Goal: Information Seeking & Learning: Stay updated

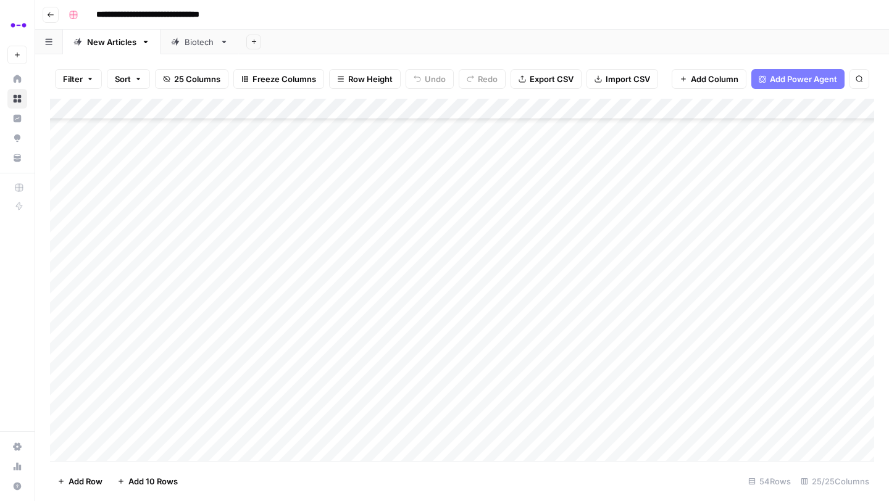
scroll to position [812, 0]
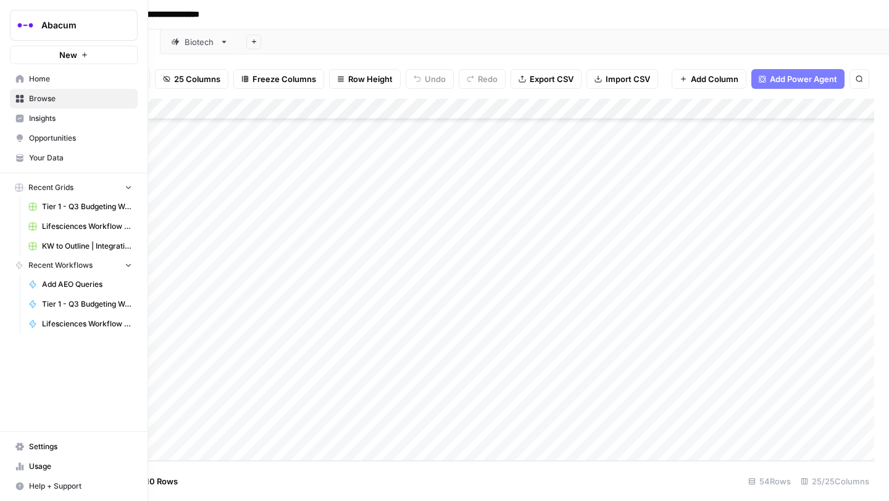
click at [29, 117] on span "Insights" at bounding box center [80, 118] width 103 height 11
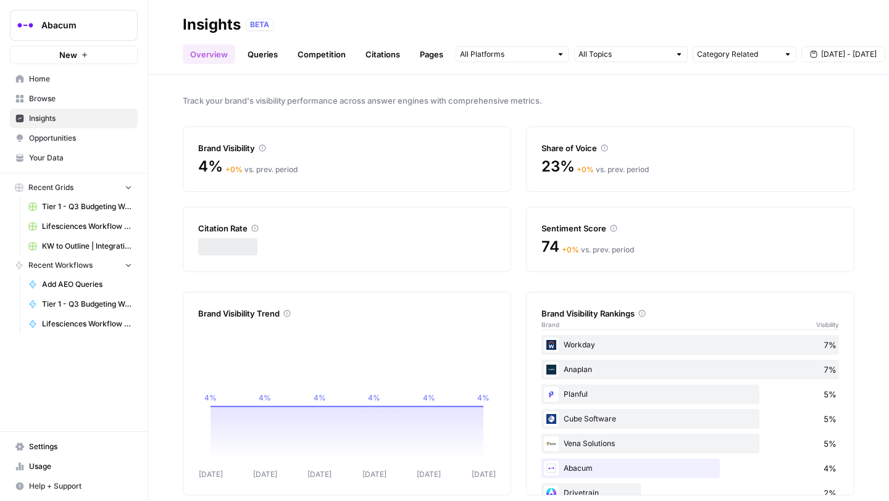
scroll to position [14, 0]
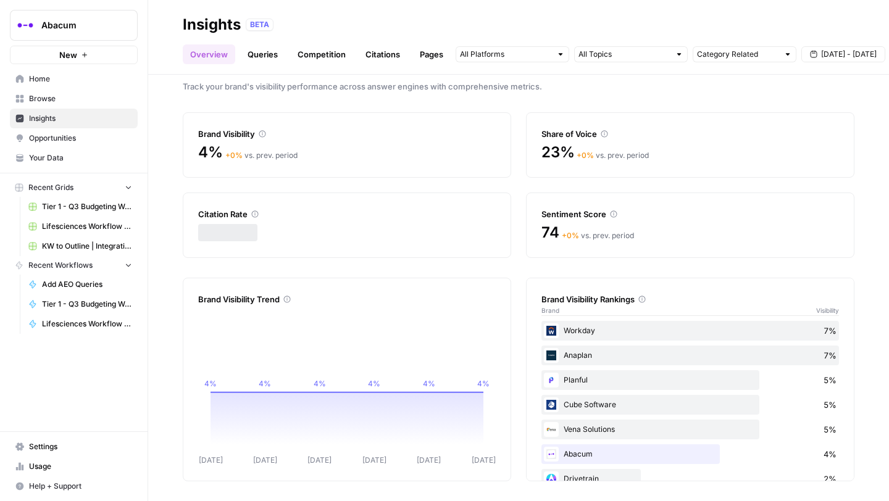
click at [822, 57] on span "[DATE] - [DATE]" at bounding box center [849, 54] width 56 height 11
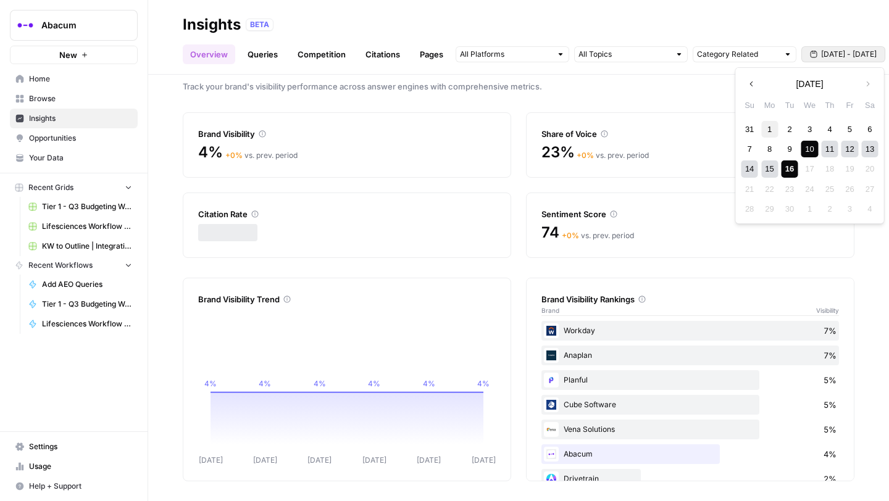
click at [767, 126] on div "1" at bounding box center [769, 129] width 17 height 17
click at [793, 169] on div "16" at bounding box center [789, 168] width 17 height 17
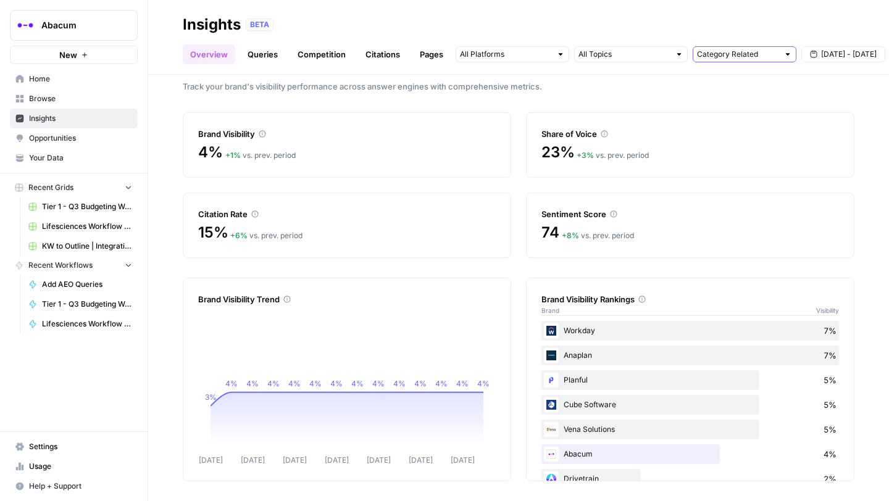
click at [733, 57] on input "text" at bounding box center [737, 54] width 81 height 12
click at [736, 98] on span "Brand Related" at bounding box center [741, 99] width 78 height 12
type input "Brand Related"
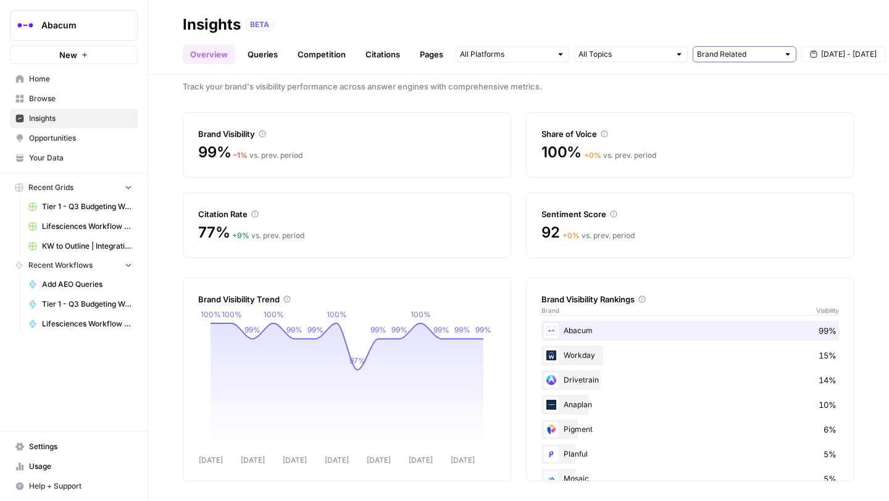
click at [726, 60] on input "text" at bounding box center [737, 54] width 81 height 12
click at [725, 81] on span "All Queries" at bounding box center [741, 81] width 78 height 12
type input "All Queries"
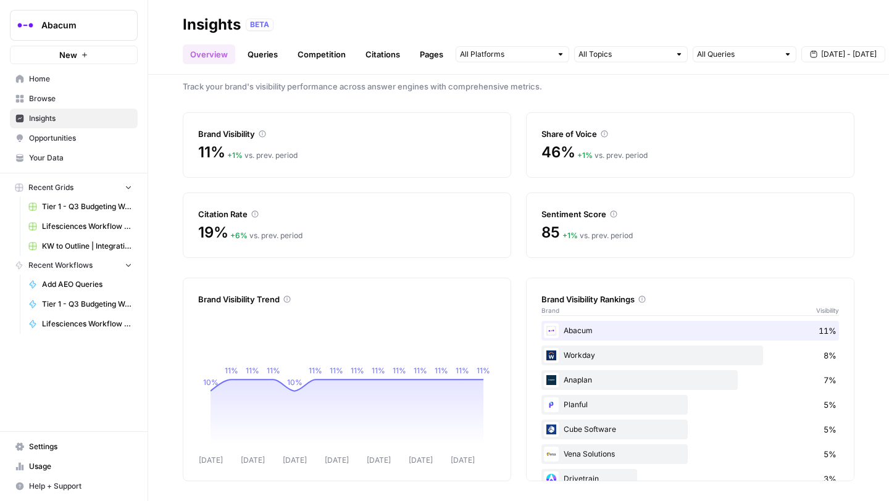
click at [664, 45] on div "All Queries Sep 1 - Sep 16" at bounding box center [671, 54] width 430 height 20
click at [664, 54] on input "text" at bounding box center [623, 54] width 91 height 12
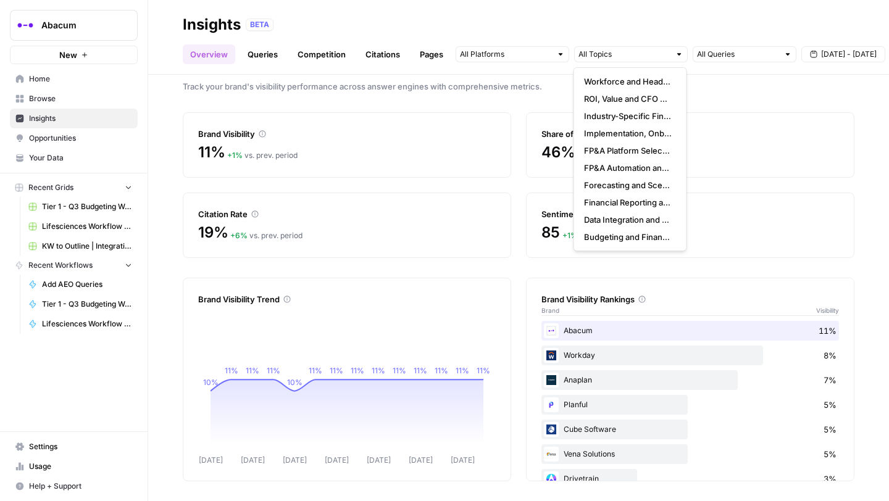
click at [610, 28] on div "BETA" at bounding box center [550, 25] width 609 height 12
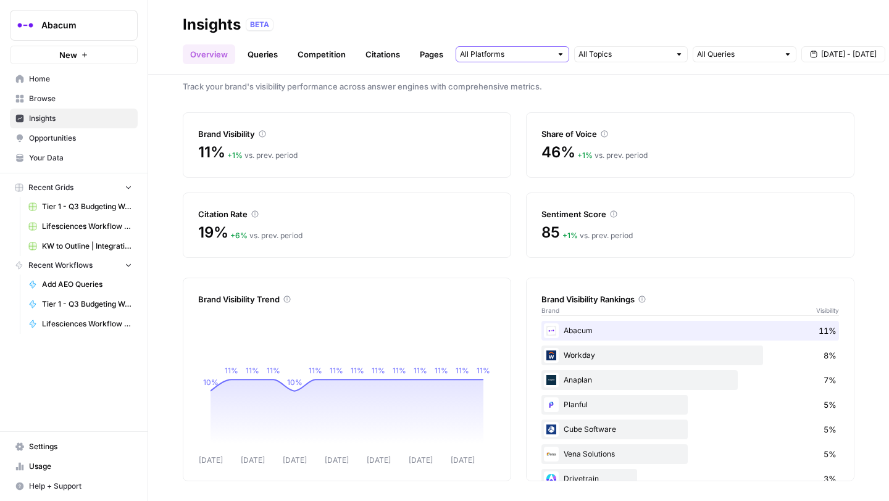
click at [536, 50] on input "text" at bounding box center [505, 54] width 91 height 12
click at [519, 85] on span "Gemini" at bounding box center [510, 81] width 63 height 12
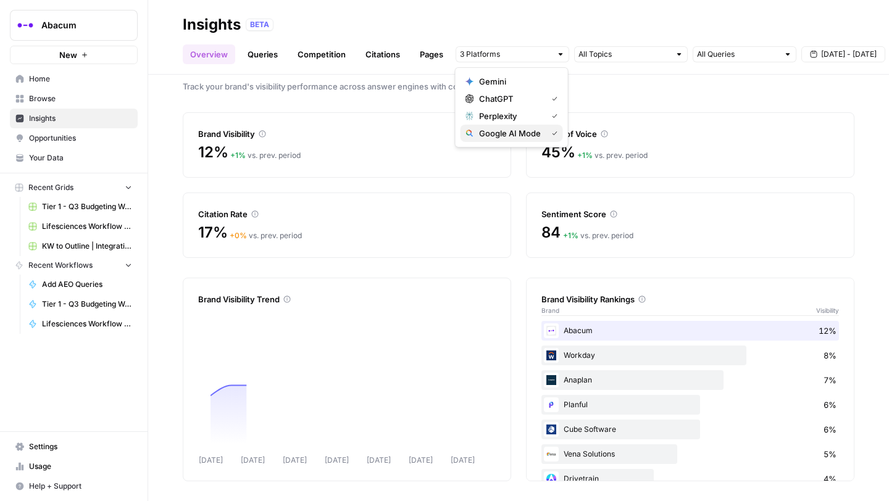
click at [517, 133] on span "Google AI Mode" at bounding box center [510, 133] width 63 height 12
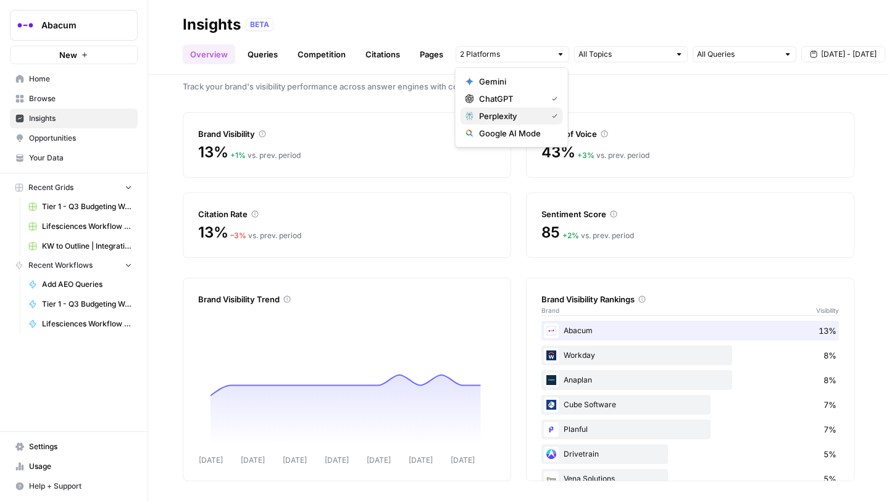
click at [511, 117] on span "Perplexity" at bounding box center [510, 116] width 63 height 12
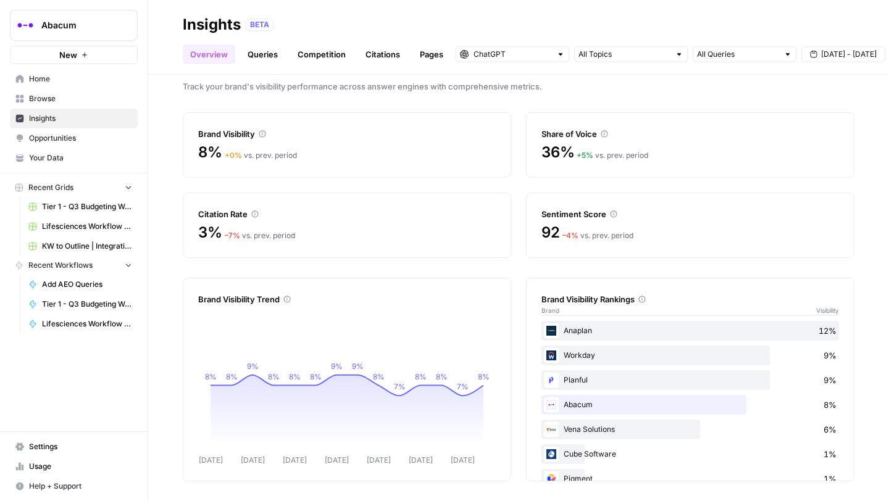
click at [628, 86] on span "Track your brand's visibility performance across answer engines with comprehens…" at bounding box center [519, 86] width 672 height 12
click at [705, 59] on input "text" at bounding box center [737, 54] width 81 height 12
click at [728, 99] on span "Brand Related" at bounding box center [741, 99] width 78 height 12
type input "Brand Related"
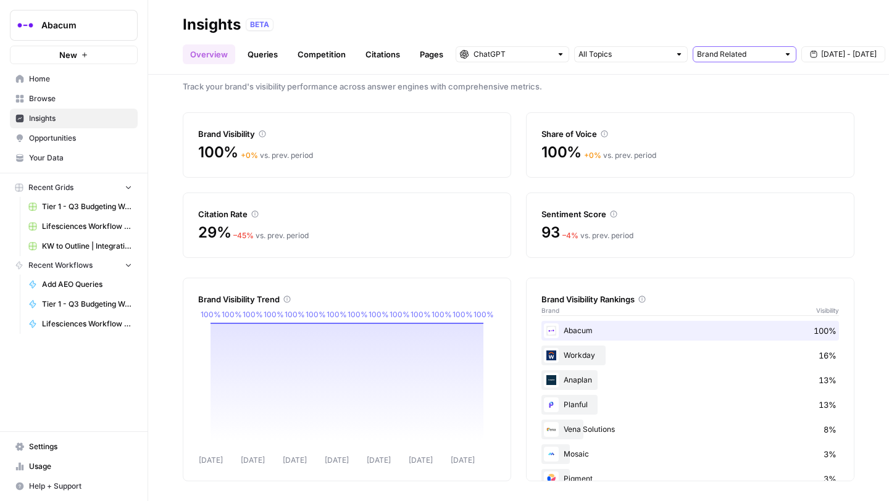
click at [726, 54] on input "text" at bounding box center [737, 54] width 81 height 12
click at [728, 110] on span "Category Related" at bounding box center [741, 116] width 78 height 12
type input "Category Related"
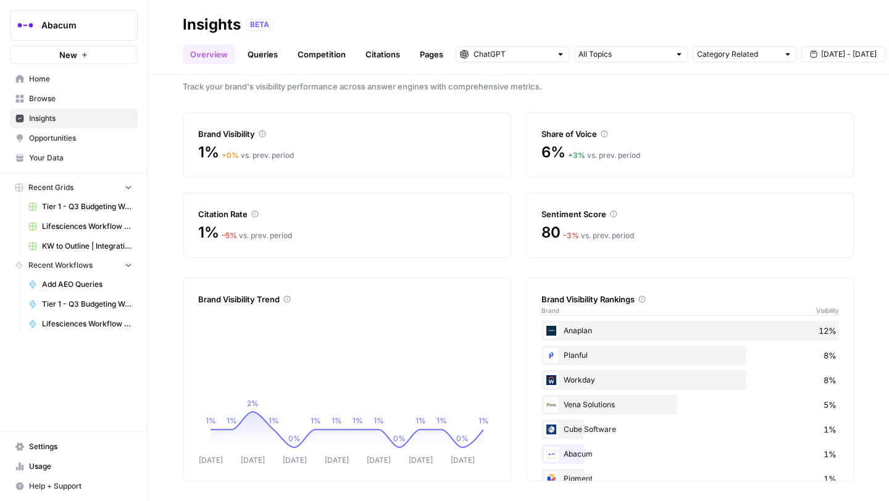
click at [265, 55] on link "Queries" at bounding box center [262, 54] width 45 height 20
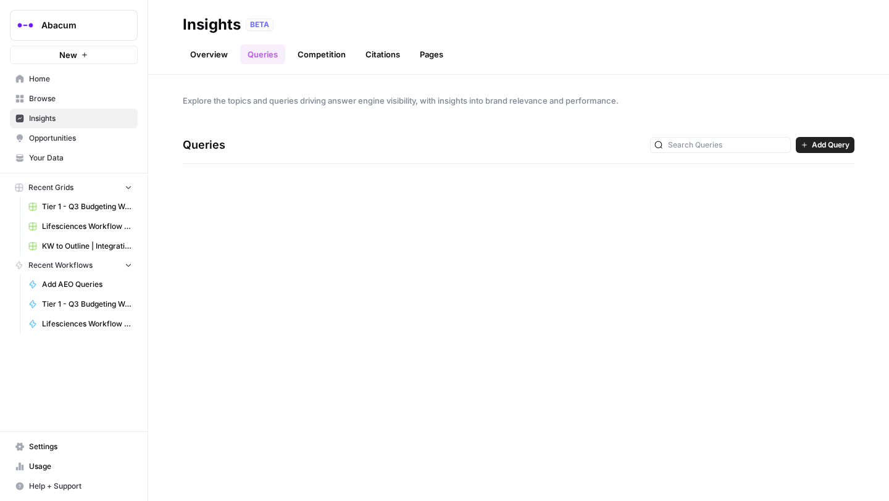
click at [314, 49] on link "Competition" at bounding box center [321, 54] width 63 height 20
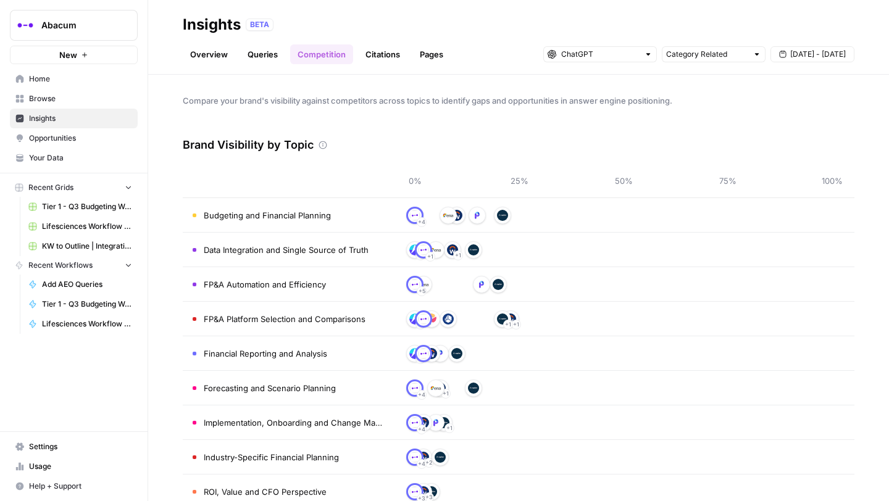
click at [212, 57] on link "Overview" at bounding box center [209, 54] width 52 height 20
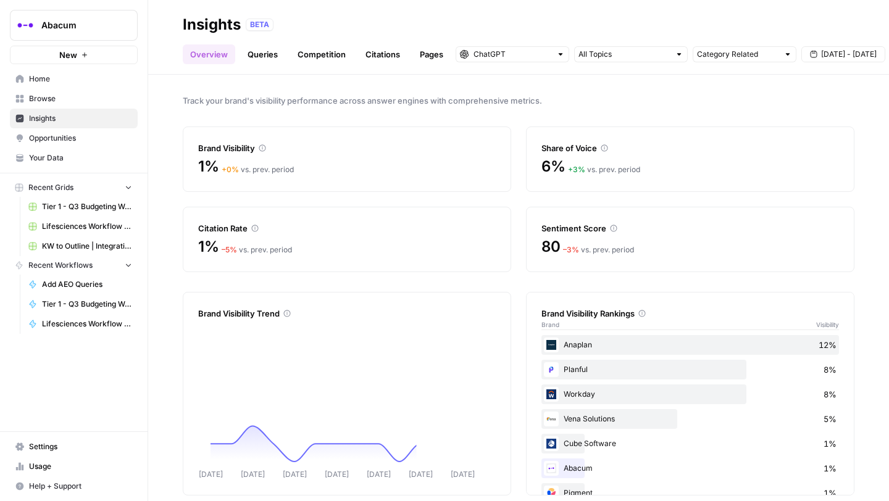
click at [320, 60] on link "Competition" at bounding box center [321, 54] width 63 height 20
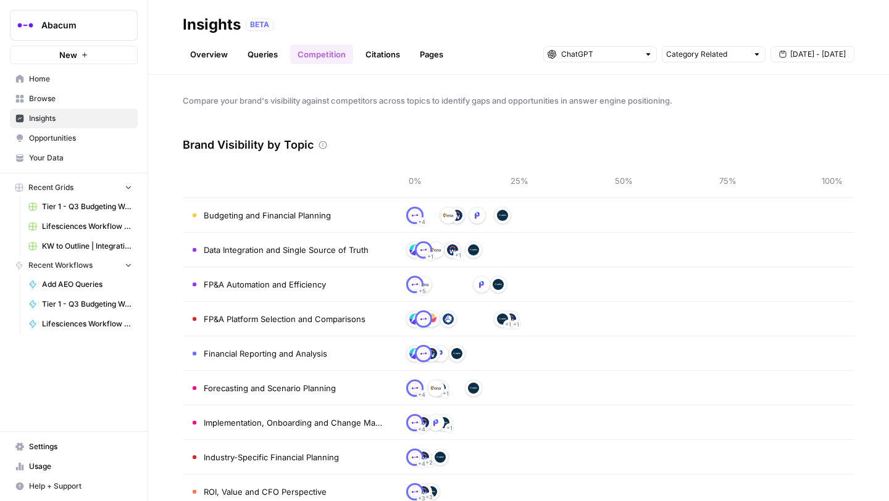
click at [212, 46] on link "Overview" at bounding box center [209, 54] width 52 height 20
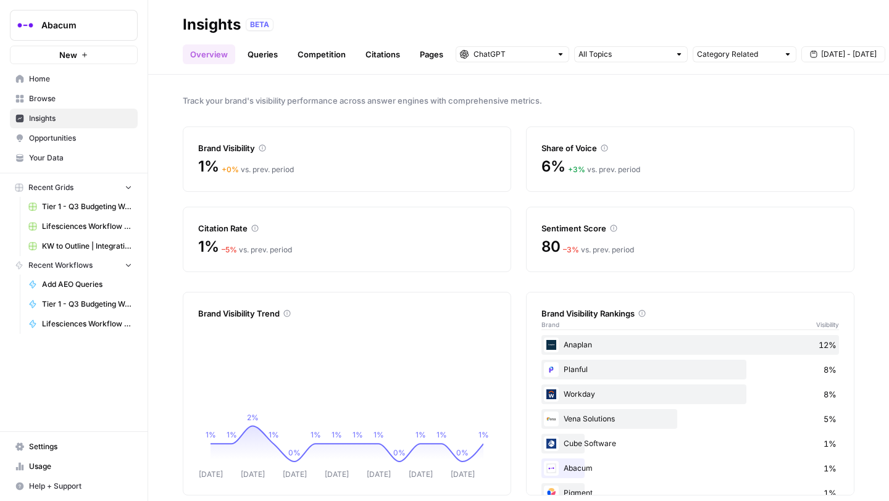
click at [273, 57] on link "Queries" at bounding box center [262, 54] width 45 height 20
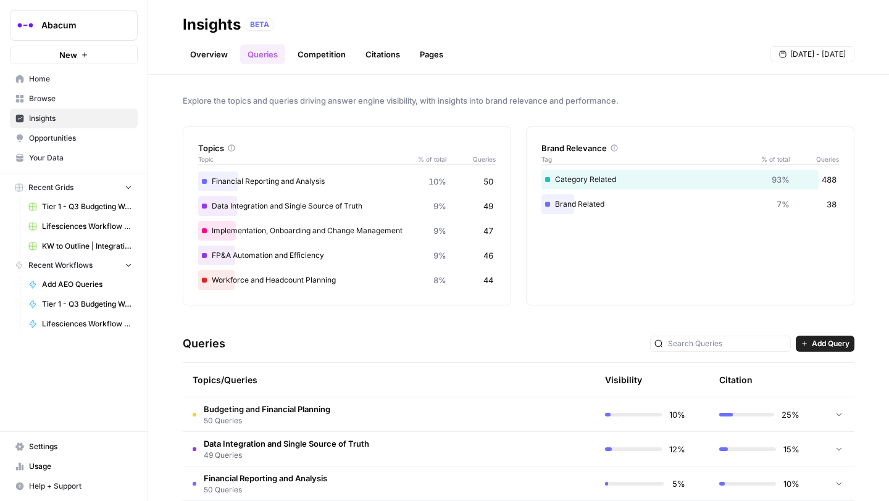
click at [367, 53] on link "Citations" at bounding box center [382, 54] width 49 height 20
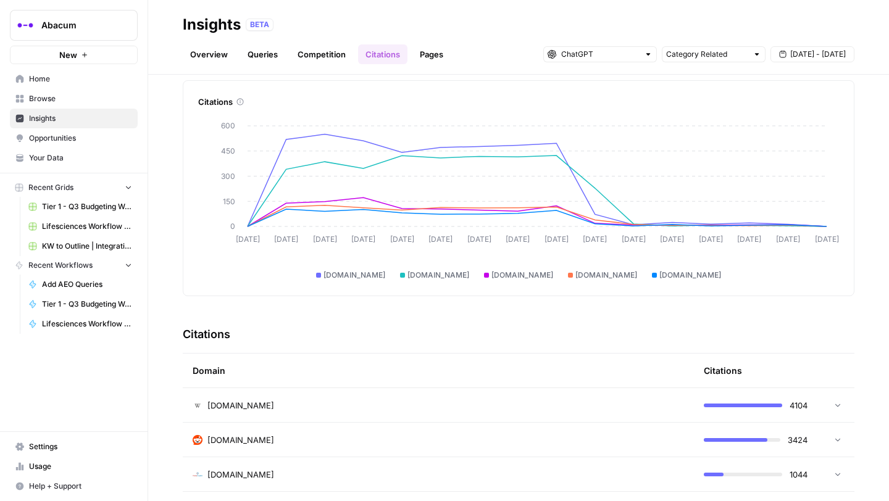
scroll to position [47, 0]
click at [688, 54] on input "text" at bounding box center [706, 54] width 81 height 12
click at [681, 83] on span "All Queries" at bounding box center [711, 81] width 78 height 12
type input "All Queries"
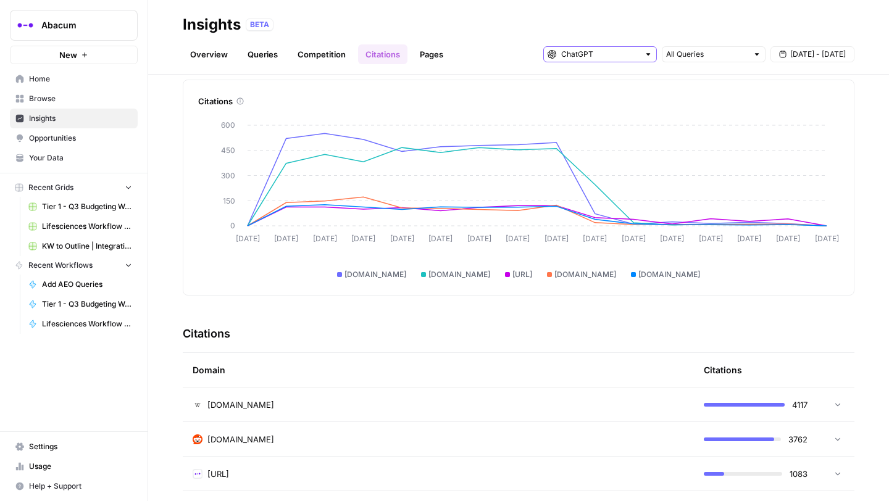
click at [612, 48] on input "text" at bounding box center [600, 54] width 78 height 12
click at [607, 86] on span "Gemini" at bounding box center [604, 81] width 74 height 12
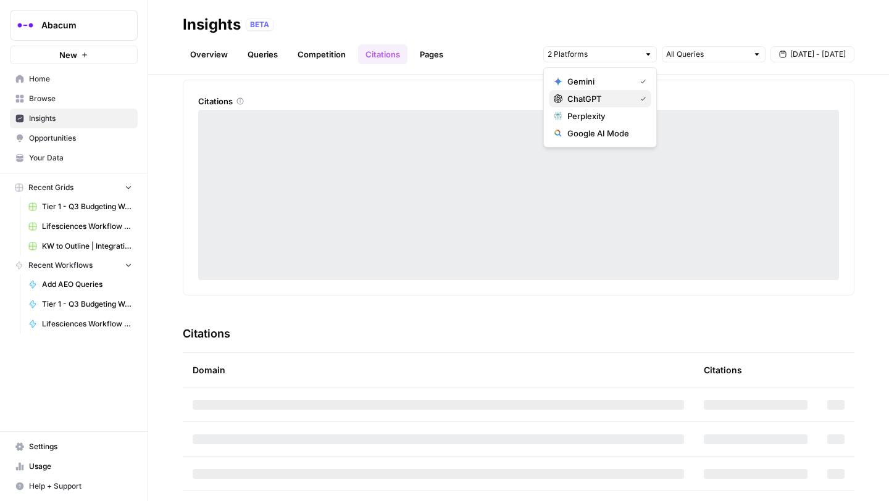
click at [609, 96] on span "ChatGPT" at bounding box center [598, 99] width 63 height 12
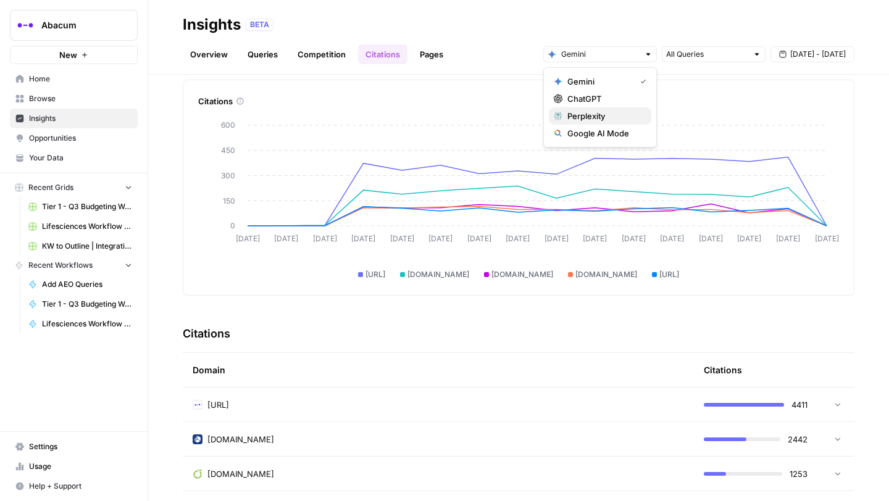
click at [585, 116] on span "Perplexity" at bounding box center [604, 116] width 74 height 12
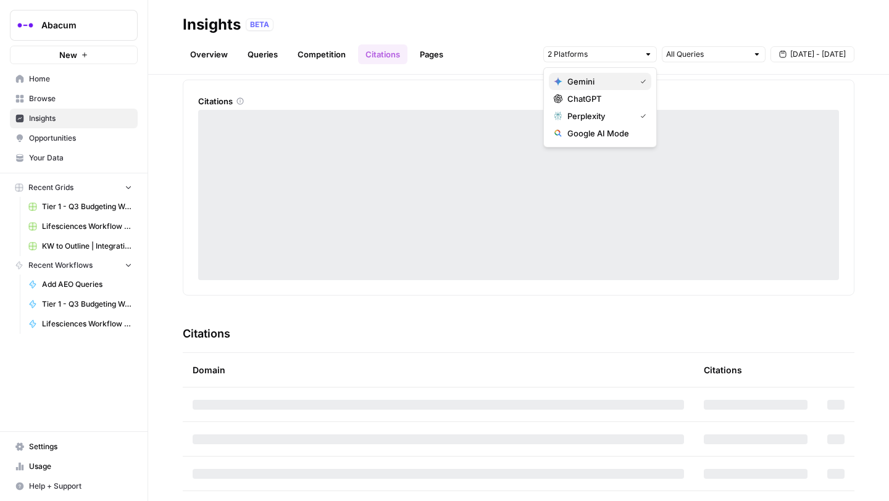
click at [598, 82] on span "Gemini" at bounding box center [598, 81] width 63 height 12
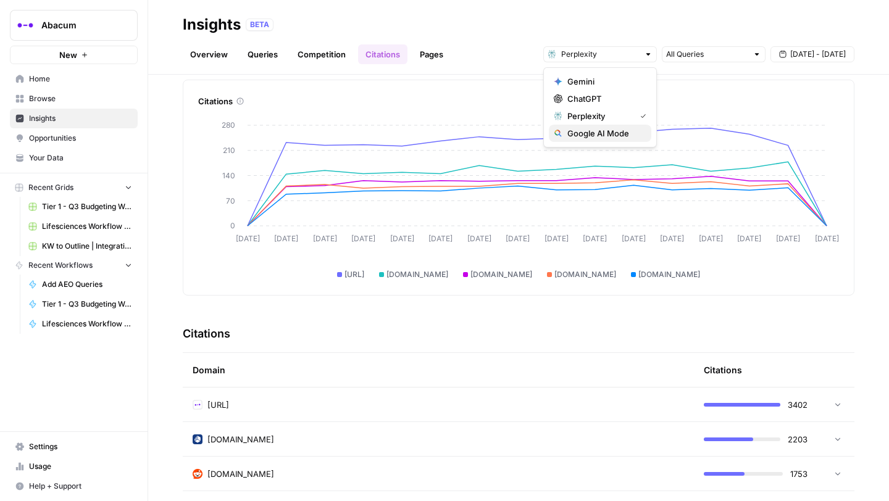
click at [587, 130] on span "Google AI Mode" at bounding box center [604, 133] width 74 height 12
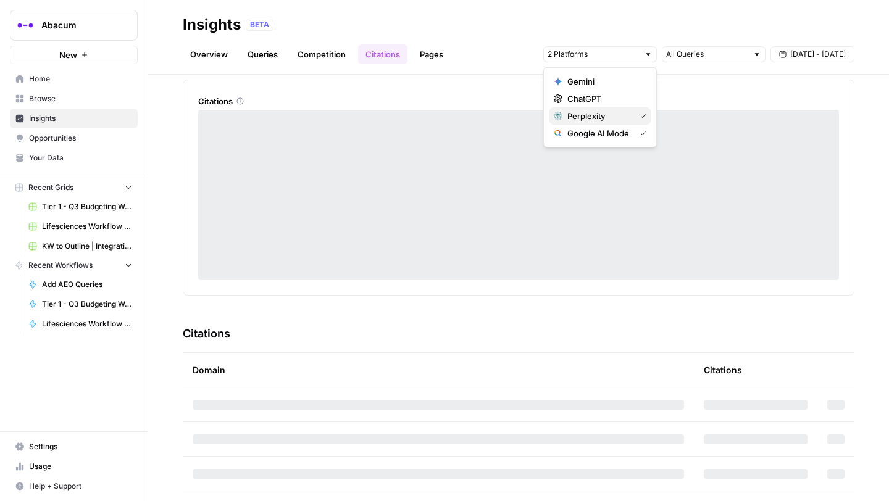
click at [586, 120] on span "Perplexity" at bounding box center [598, 116] width 63 height 12
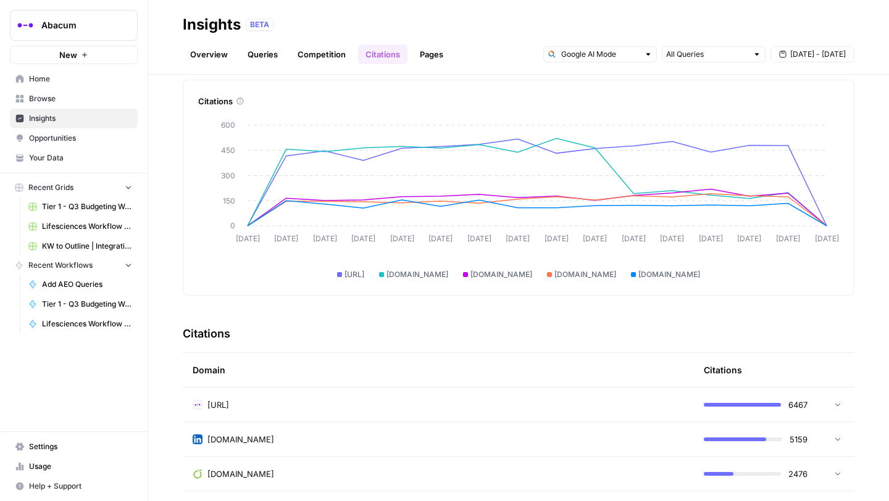
click at [692, 41] on div "Overview Queries Competition Citations Pages All Queries [DATE] - [DATE]" at bounding box center [519, 50] width 672 height 30
click at [693, 51] on input "text" at bounding box center [706, 54] width 81 height 12
click at [699, 109] on button "Category Related" at bounding box center [713, 115] width 93 height 17
type input "Category Related"
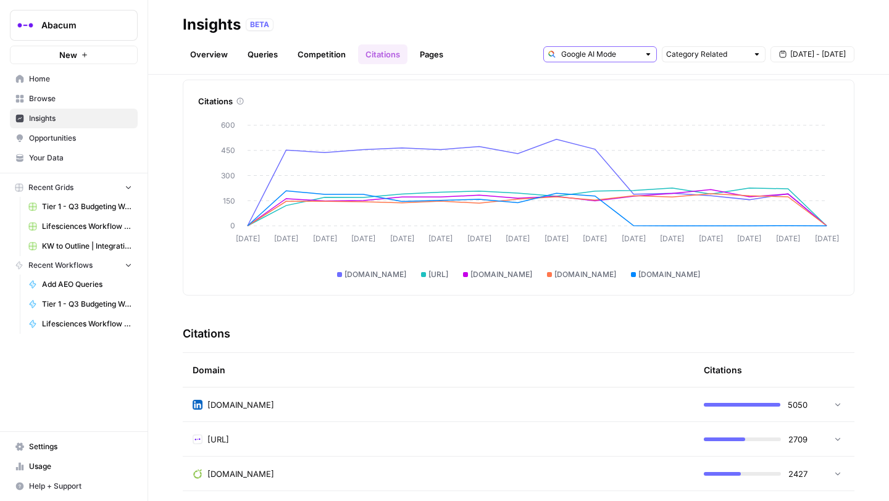
click at [632, 60] on input "text" at bounding box center [600, 54] width 78 height 12
click at [614, 88] on button "Gemini" at bounding box center [600, 81] width 102 height 17
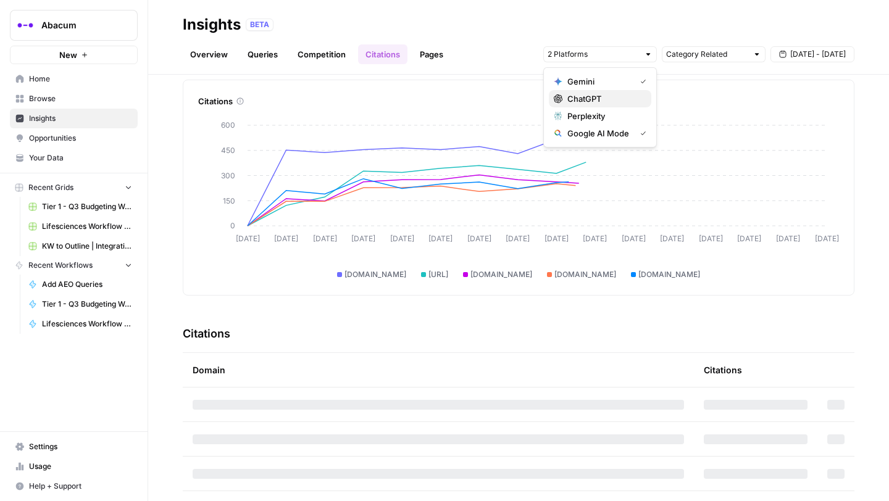
click at [604, 90] on button "ChatGPT" at bounding box center [600, 98] width 102 height 17
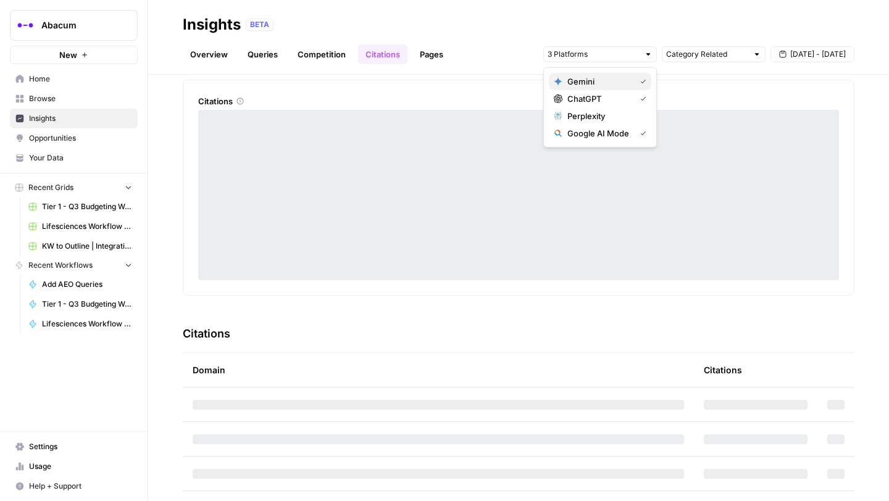
click at [610, 80] on span "Gemini" at bounding box center [598, 81] width 63 height 12
click at [626, 135] on span "Google AI Mode" at bounding box center [598, 133] width 63 height 12
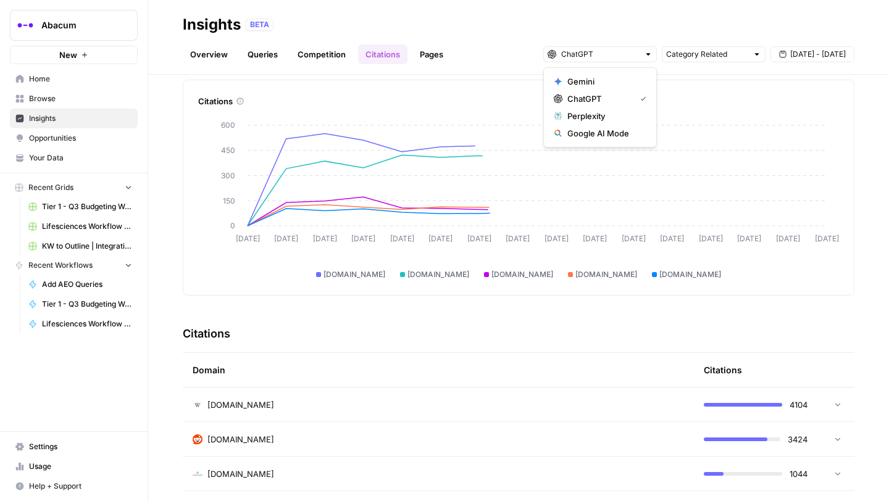
click at [715, 89] on div "Citations" at bounding box center [518, 93] width 641 height 27
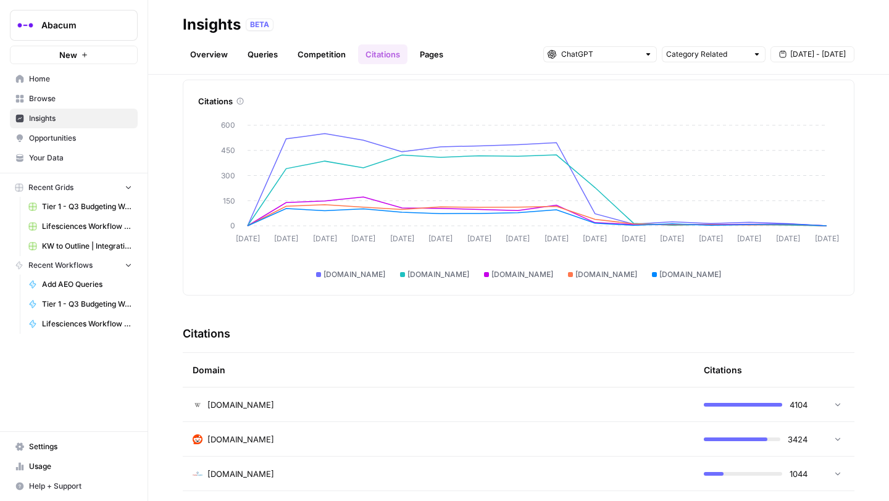
click at [806, 58] on span "[DATE] - [DATE]" at bounding box center [818, 54] width 56 height 11
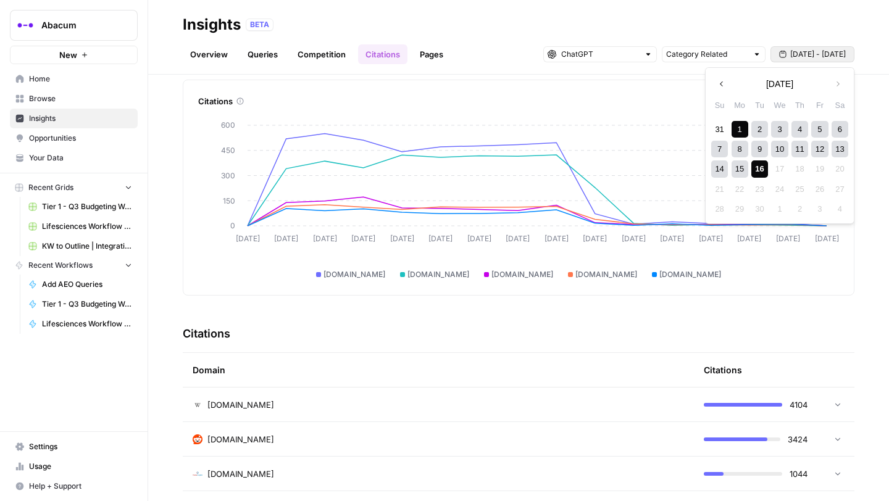
click at [782, 149] on div "10" at bounding box center [779, 149] width 17 height 17
click at [760, 168] on div "16" at bounding box center [759, 168] width 17 height 17
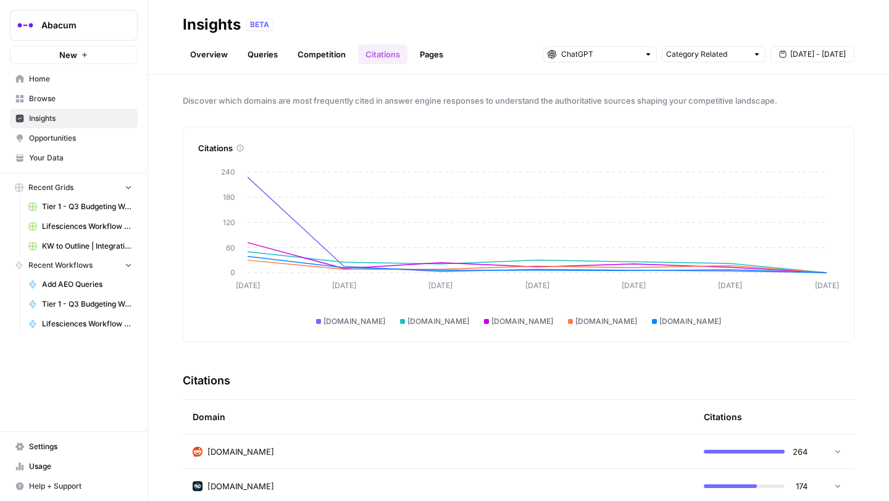
click at [424, 49] on link "Pages" at bounding box center [431, 54] width 38 height 20
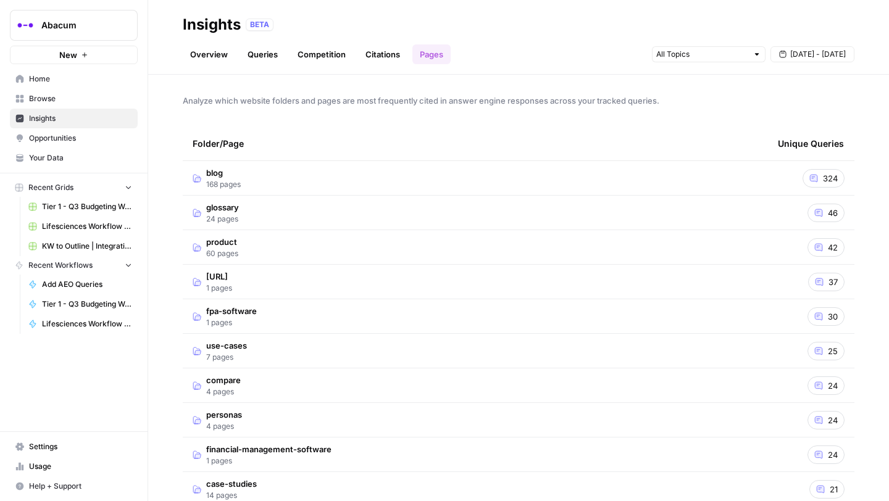
click at [96, 142] on span "Opportunities" at bounding box center [80, 138] width 103 height 11
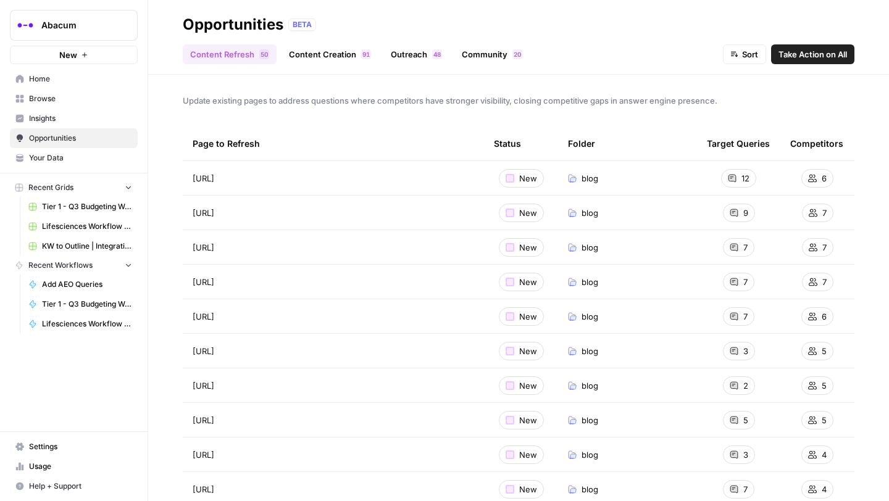
click at [423, 49] on link "Outreach 8 4" at bounding box center [416, 54] width 66 height 20
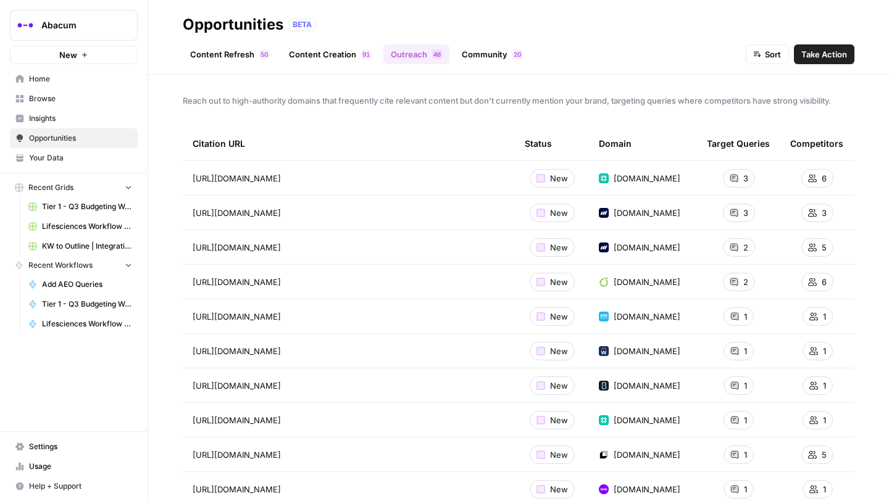
click at [500, 56] on link "Community 0 2" at bounding box center [491, 54] width 75 height 20
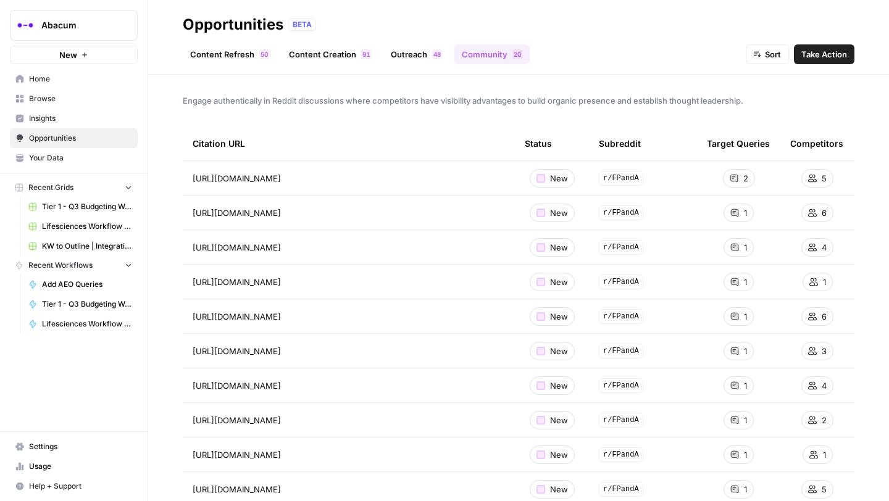
click at [731, 175] on icon at bounding box center [733, 178] width 7 height 7
click at [551, 182] on span "New" at bounding box center [559, 178] width 18 height 12
click at [281, 179] on span "[URL][DOMAIN_NAME]" at bounding box center [237, 178] width 88 height 12
click at [301, 175] on icon "Go to page https://www.reddit.com/r/FPandA/comments/1axsjnl/what_fpa_software_a…" at bounding box center [298, 178] width 6 height 6
click at [301, 215] on icon "Go to page https://www.reddit.com/r/FPandA/comments/1ct9o3w/budgeting_forecasti…" at bounding box center [298, 213] width 6 height 6
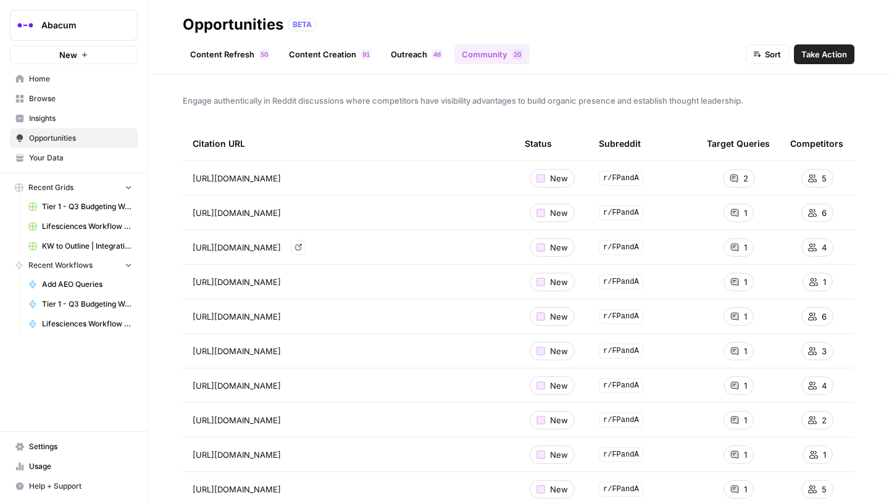
click at [302, 246] on icon "Go to page https://www.reddit.com/r/FPandA/comments/1au2fya/fpa_tools_implement…" at bounding box center [298, 247] width 7 height 7
click at [248, 50] on link "Content Refresh 0 5" at bounding box center [230, 54] width 94 height 20
